Goal: Information Seeking & Learning: Learn about a topic

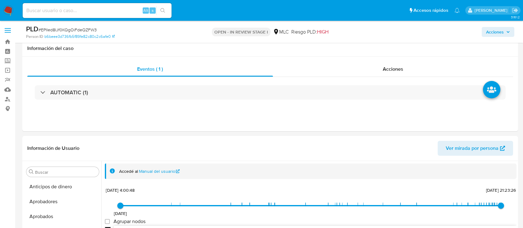
select select "10"
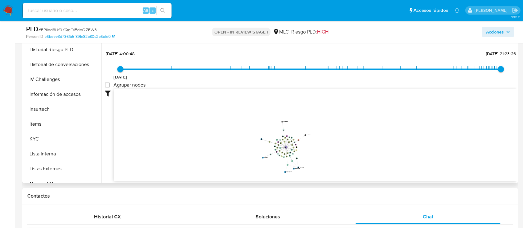
scroll to position [238, 0]
click at [74, 142] on button "KYC" at bounding box center [60, 140] width 73 height 15
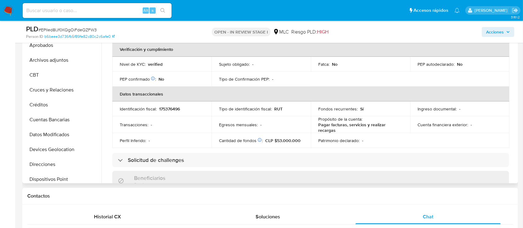
scroll to position [36, 0]
click at [65, 165] on button "Direcciones" at bounding box center [60, 162] width 73 height 15
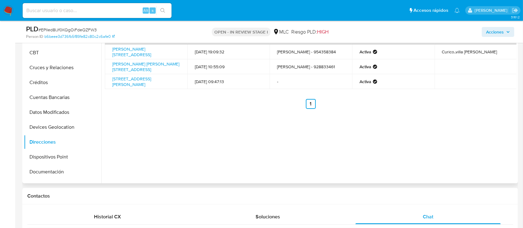
scroll to position [64, 0]
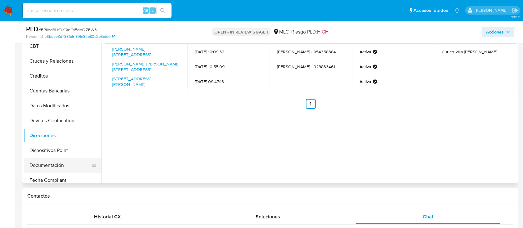
click at [74, 170] on button "Documentación" at bounding box center [60, 165] width 73 height 15
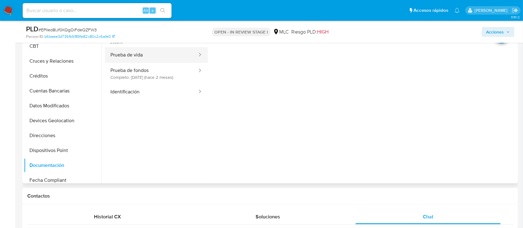
click at [152, 57] on button "Prueba de vida" at bounding box center [151, 55] width 93 height 16
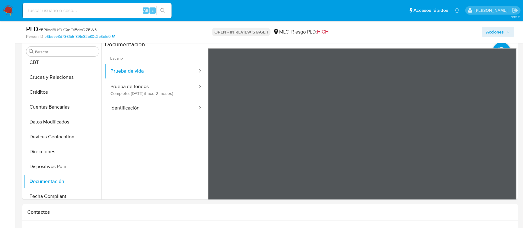
scroll to position [119, 0]
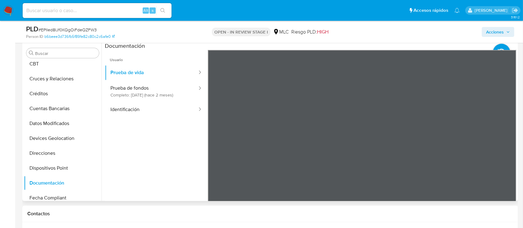
click at [128, 59] on span "Usuario" at bounding box center [156, 57] width 103 height 15
click at [141, 94] on button "Prueba de fondos Completo: 10/08/2025 (hace 2 meses)" at bounding box center [151, 91] width 93 height 21
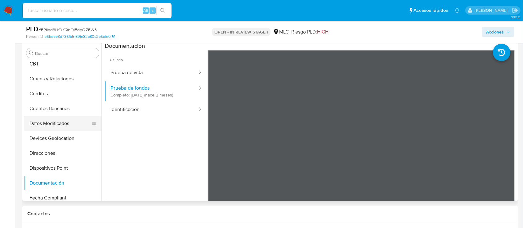
scroll to position [188, 0]
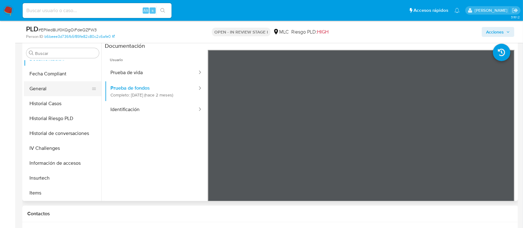
click at [58, 92] on button "General" at bounding box center [60, 88] width 73 height 15
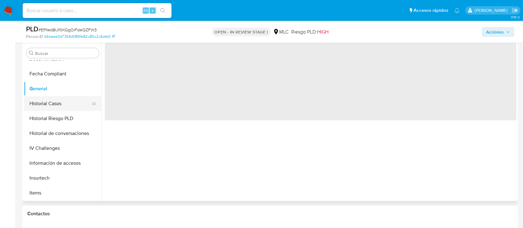
click at [59, 105] on button "Historial Casos" at bounding box center [60, 103] width 73 height 15
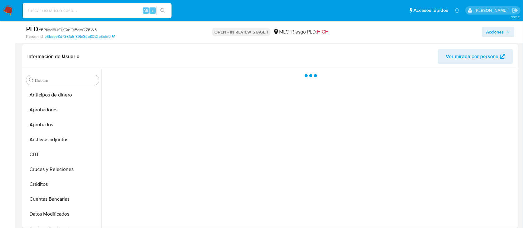
scroll to position [77, 0]
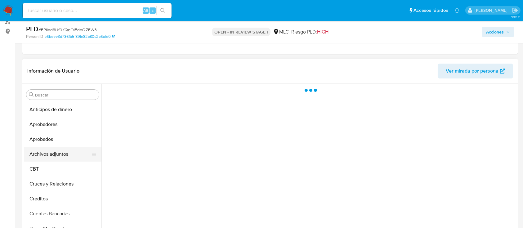
click at [37, 155] on button "Archivos adjuntos" at bounding box center [60, 154] width 73 height 15
click at [332, 177] on div at bounding box center [308, 163] width 415 height 159
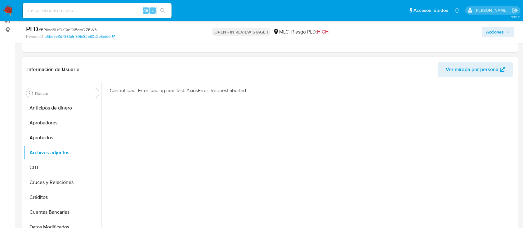
scroll to position [119, 0]
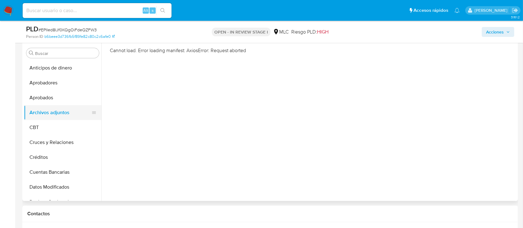
click at [60, 109] on button "Archivos adjuntos" at bounding box center [60, 112] width 73 height 15
click at [57, 95] on button "Aprobados" at bounding box center [60, 97] width 73 height 15
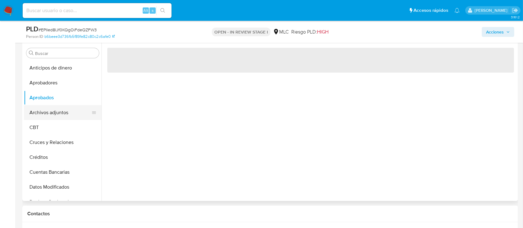
click at [55, 110] on button "Archivos adjuntos" at bounding box center [60, 112] width 73 height 15
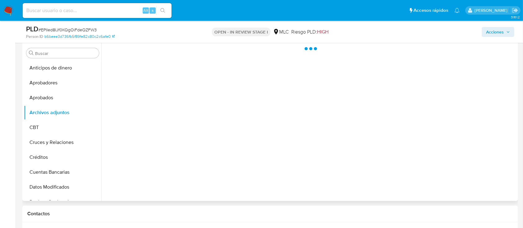
drag, startPoint x: 309, startPoint y: 163, endPoint x: 268, endPoint y: 149, distance: 43.5
click at [309, 163] on div at bounding box center [308, 121] width 415 height 159
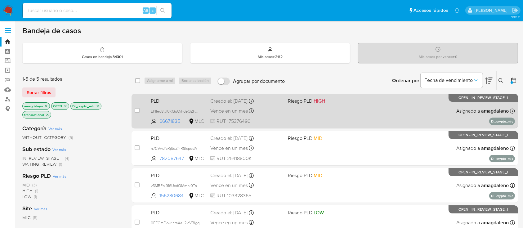
click at [303, 112] on div "PLD EPIIed8IJf0KQgOiFdeQZFW3 66671835 MLC Riesgo PLD: HIGH Creado el: 12/08/202…" at bounding box center [331, 110] width 367 height 31
click at [317, 116] on div "PLD EPIIed8IJf0KQgOiFdeQZFW3 66671835 MLC Riesgo PLD: HIGH Creado el: 12/08/202…" at bounding box center [331, 110] width 367 height 31
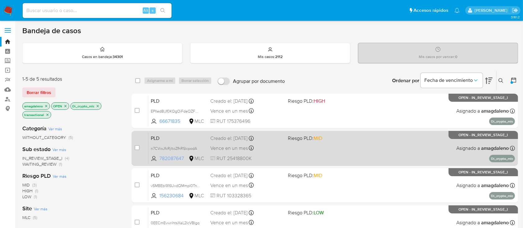
click at [175, 158] on span "782087647" at bounding box center [173, 158] width 28 height 7
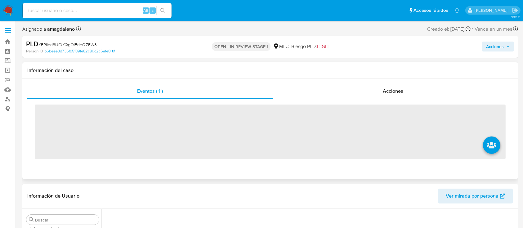
scroll to position [292, 0]
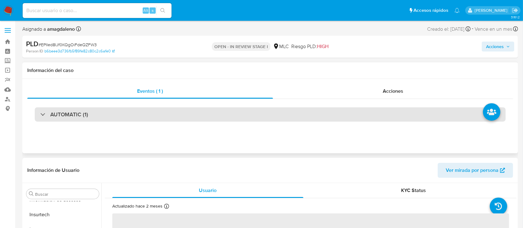
select select "10"
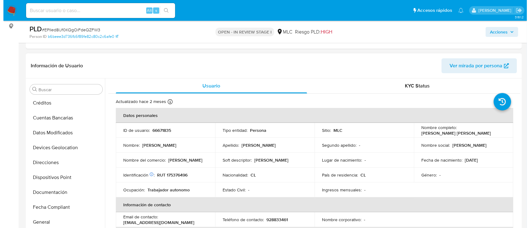
scroll to position [44, 0]
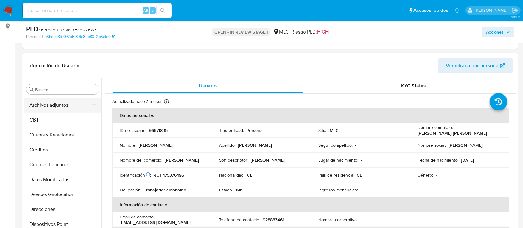
click at [61, 111] on button "Archivos adjuntos" at bounding box center [60, 105] width 73 height 15
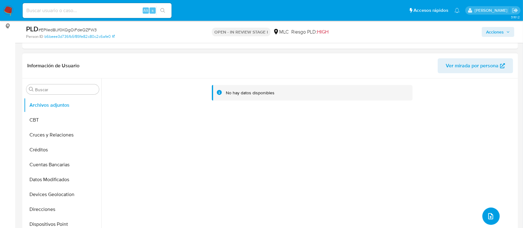
click at [489, 219] on icon "upload-file" at bounding box center [490, 216] width 7 height 7
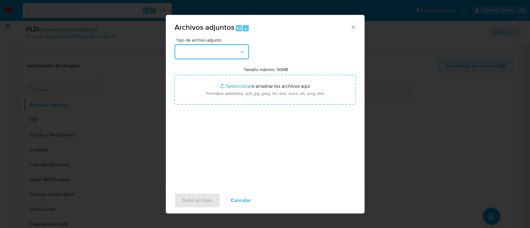
click at [209, 47] on button "button" at bounding box center [211, 51] width 74 height 15
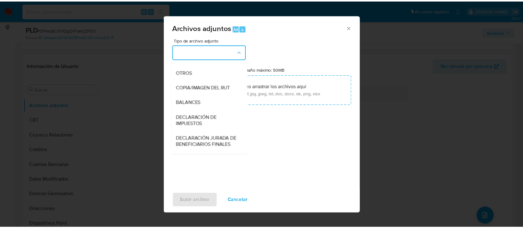
scroll to position [92, 0]
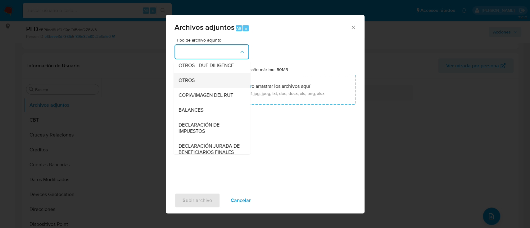
click at [199, 88] on div "OTROS" at bounding box center [209, 80] width 63 height 15
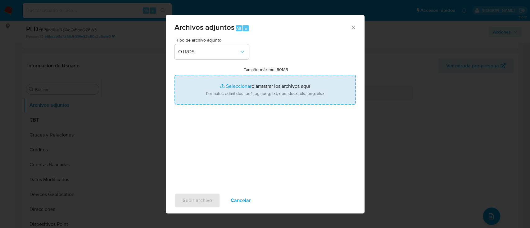
click at [240, 86] on input "Tamaño máximo: 50MB Seleccionar archivos" at bounding box center [264, 90] width 181 height 30
type input "C:\fakepath\66671835 - 03_10_2025.xlsx"
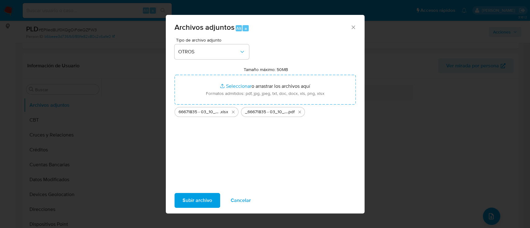
click at [193, 198] on span "Subir archivo" at bounding box center [196, 201] width 29 height 14
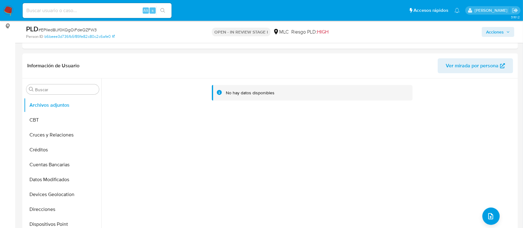
click at [488, 33] on span "Acciones" at bounding box center [495, 32] width 18 height 10
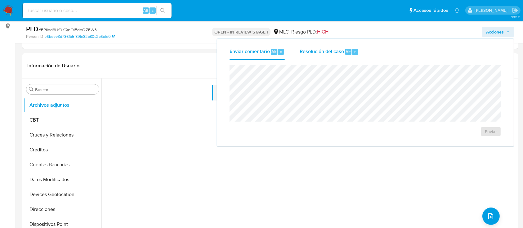
click at [333, 50] on span "Resolución del caso" at bounding box center [322, 51] width 44 height 7
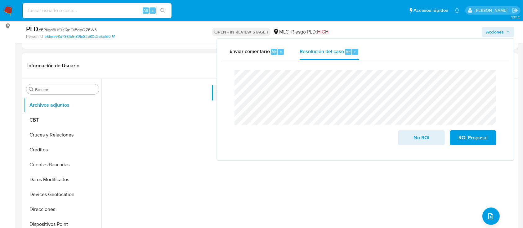
click at [171, 131] on div "No hay datos disponibles" at bounding box center [308, 158] width 415 height 159
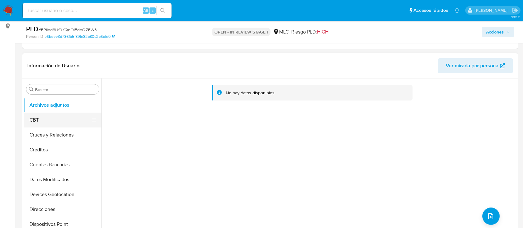
click at [49, 119] on button "CBT" at bounding box center [60, 120] width 73 height 15
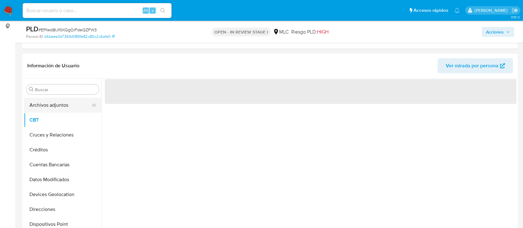
click at [60, 105] on button "Archivos adjuntos" at bounding box center [60, 105] width 73 height 15
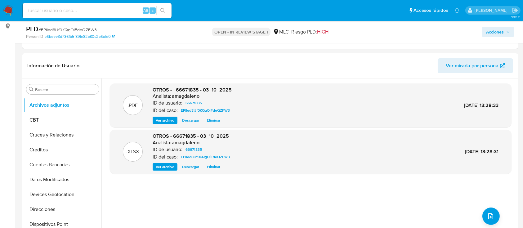
click at [498, 29] on span "Acciones" at bounding box center [495, 32] width 18 height 10
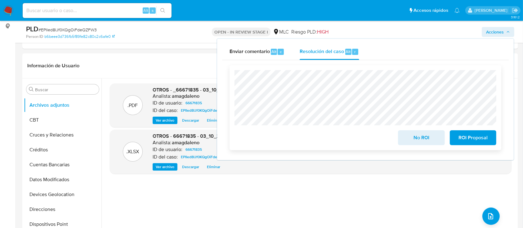
click at [426, 140] on span "No ROI" at bounding box center [421, 138] width 30 height 14
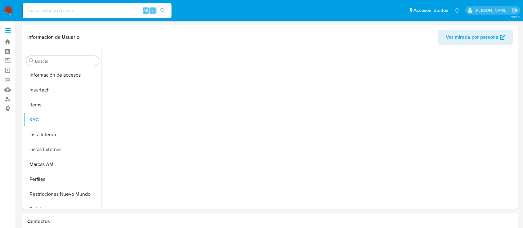
scroll to position [292, 0]
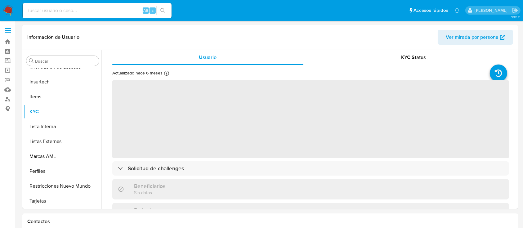
select select "10"
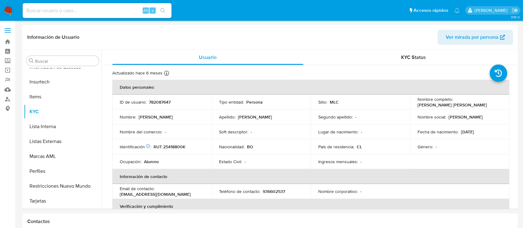
scroll to position [292, 0]
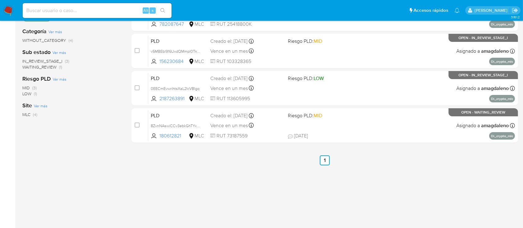
scroll to position [34, 0]
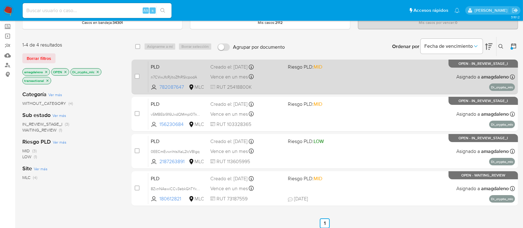
click at [280, 81] on div "PLD n7CVwJfcRjltoZfhRSlcpodA 782087647 MLC Riesgo PLD: MID Creado el: [DATE] Cr…" at bounding box center [331, 76] width 367 height 31
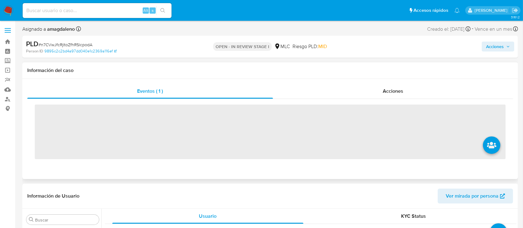
scroll to position [292, 0]
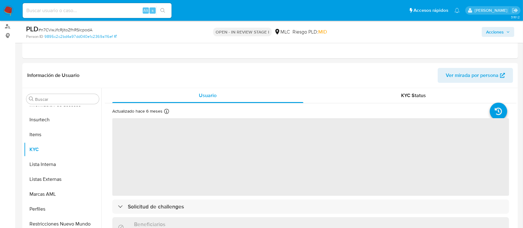
select select "10"
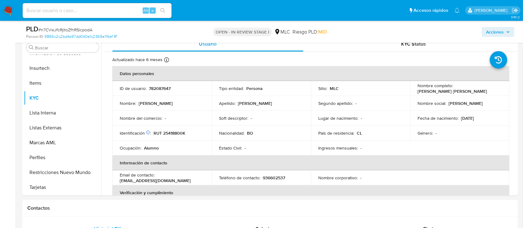
scroll to position [127, 0]
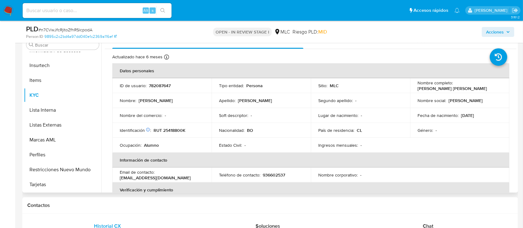
click at [174, 130] on p "RUT 25418800K" at bounding box center [170, 131] width 32 height 6
copy p "25418800K"
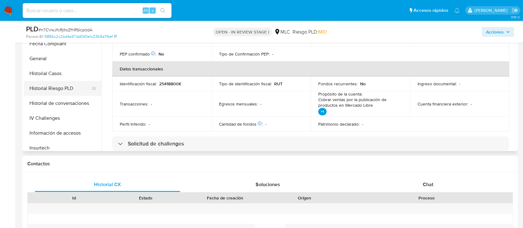
scroll to position [127, 0]
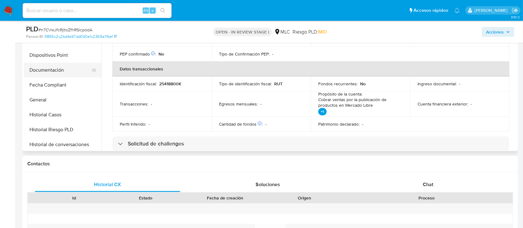
click at [70, 64] on button "Documentación" at bounding box center [60, 70] width 73 height 15
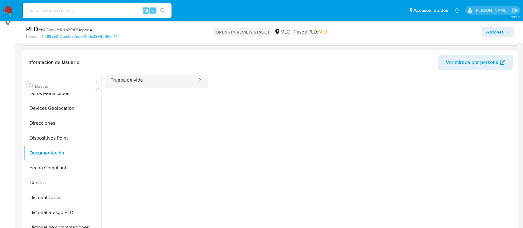
scroll to position [0, 0]
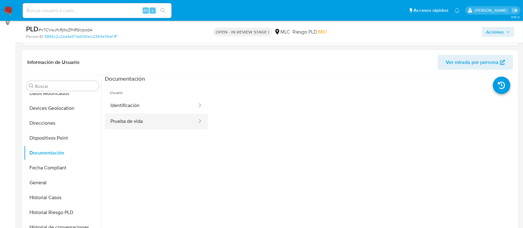
click at [142, 103] on button "Identificación" at bounding box center [151, 106] width 93 height 16
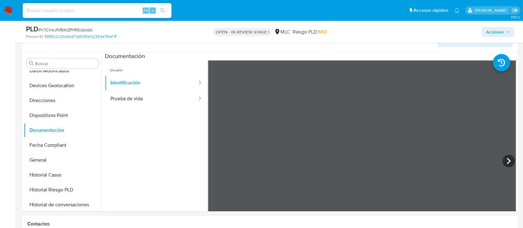
scroll to position [127, 0]
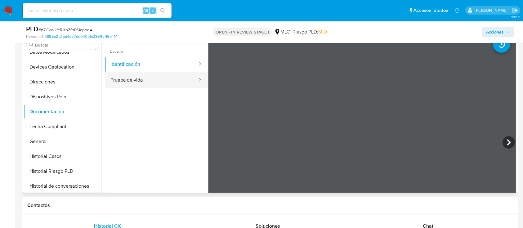
click at [135, 84] on button "Prueba de vida" at bounding box center [151, 80] width 93 height 16
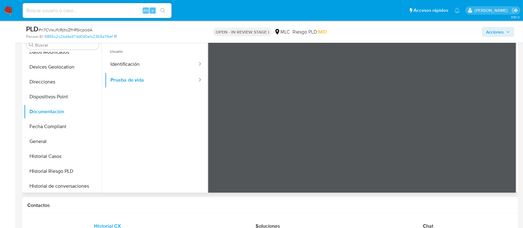
scroll to position [20, 0]
click at [429, 224] on span "Chat" at bounding box center [428, 225] width 11 height 7
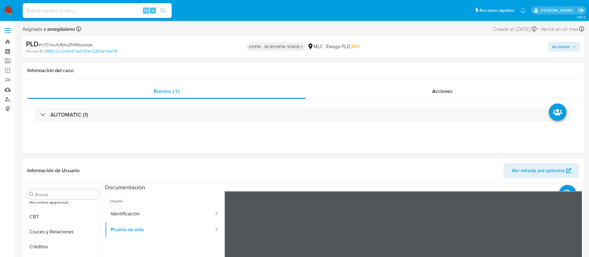
scroll to position [47, 0]
click at [57, 228] on button "Cruces y Relaciones" at bounding box center [60, 236] width 73 height 15
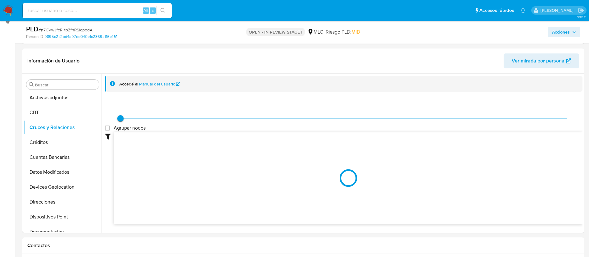
scroll to position [100, 0]
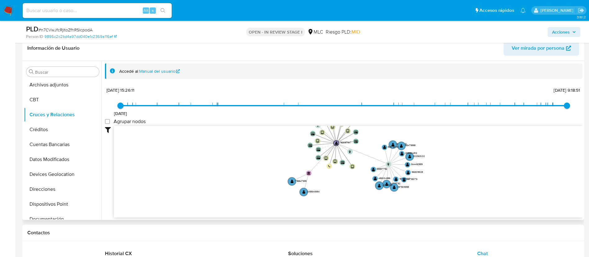
drag, startPoint x: 352, startPoint y: 148, endPoint x: 351, endPoint y: 168, distance: 20.8
click at [351, 168] on circle at bounding box center [351, 166] width 5 height 5
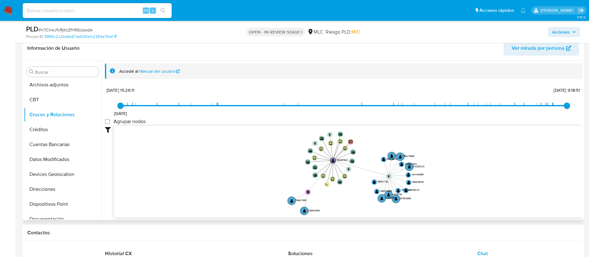
drag, startPoint x: 350, startPoint y: 180, endPoint x: 349, endPoint y: 184, distance: 4.8
click at [349, 184] on icon "device-6293eb6608813b00183d72d5  user-782087647  782087647 device-61809b86088…" at bounding box center [348, 171] width 468 height 90
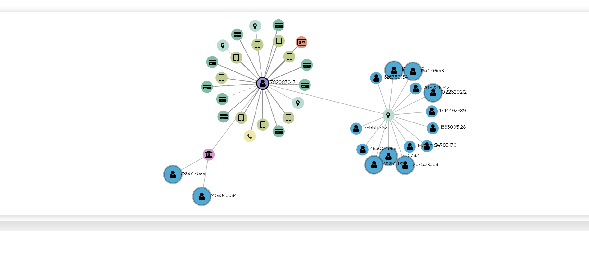
drag, startPoint x: 422, startPoint y: 193, endPoint x: 385, endPoint y: 190, distance: 36.7
click at [385, 190] on icon "device-6293eb6608813b00183d72d5  user-782087647  782087647 device-61809b86088…" at bounding box center [348, 171] width 468 height 90
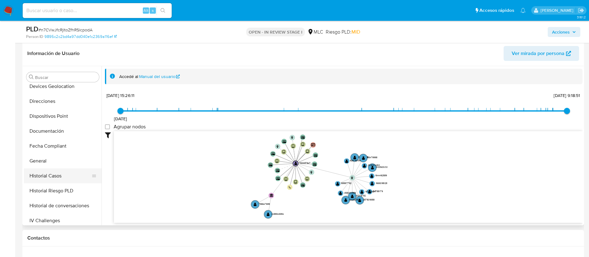
scroll to position [233, 0]
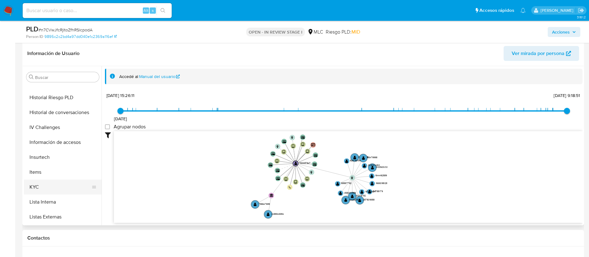
click at [47, 182] on button "KYC" at bounding box center [60, 186] width 73 height 15
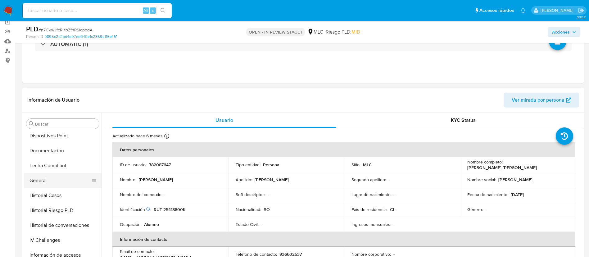
scroll to position [186, 0]
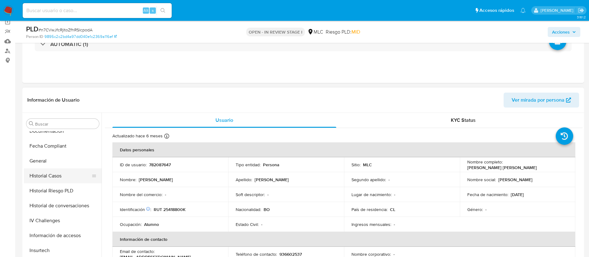
click at [58, 178] on button "Historial Casos" at bounding box center [60, 175] width 73 height 15
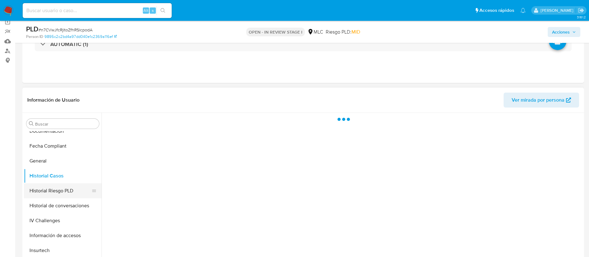
click at [63, 190] on button "Historial Riesgo PLD" at bounding box center [60, 190] width 73 height 15
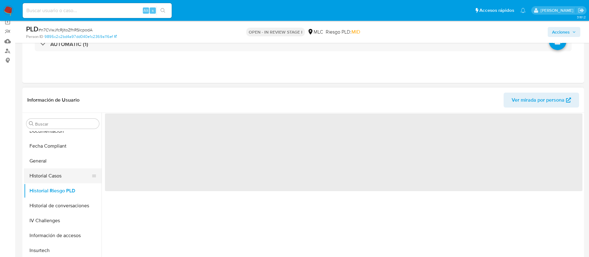
click at [63, 178] on button "Historial Casos" at bounding box center [60, 175] width 73 height 15
